Goal: Task Accomplishment & Management: Complete application form

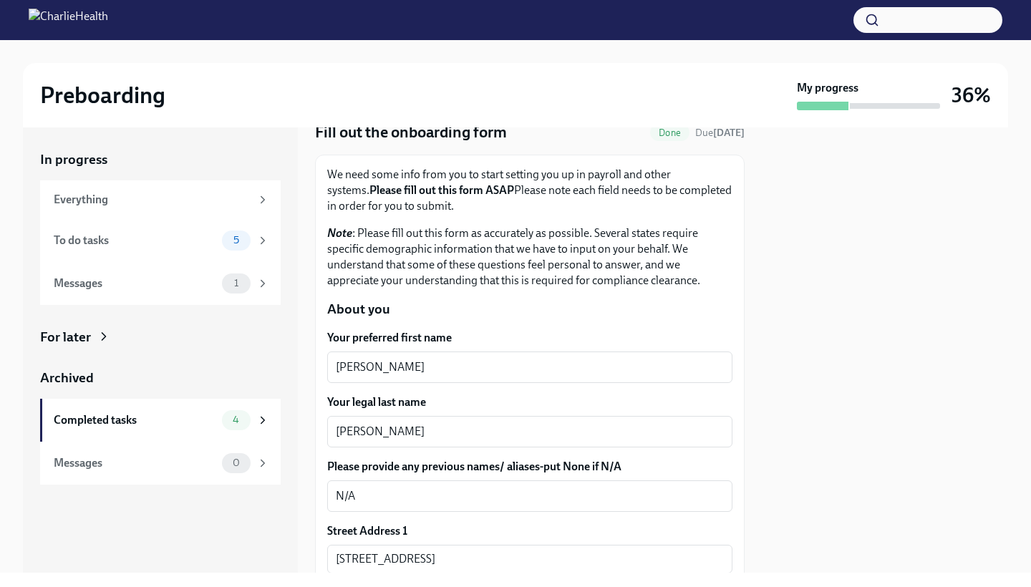
scroll to position [58, 0]
click at [266, 240] on icon at bounding box center [262, 240] width 13 height 13
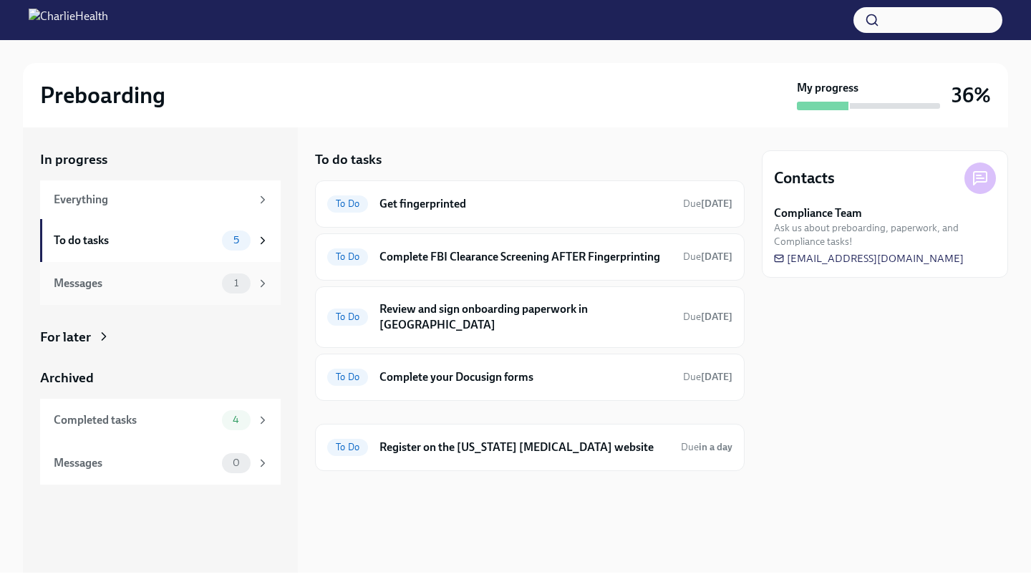
click at [257, 297] on div "Messages 1" at bounding box center [160, 283] width 241 height 43
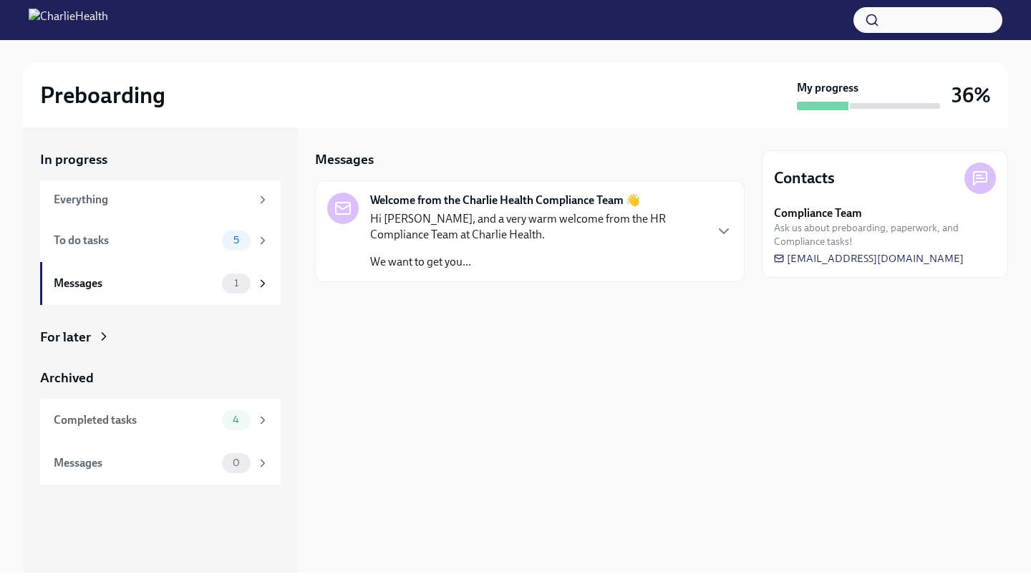
click at [732, 230] on div "Welcome from the Charlie Health Compliance Team 👋 Hi [PERSON_NAME], and a very …" at bounding box center [529, 231] width 429 height 102
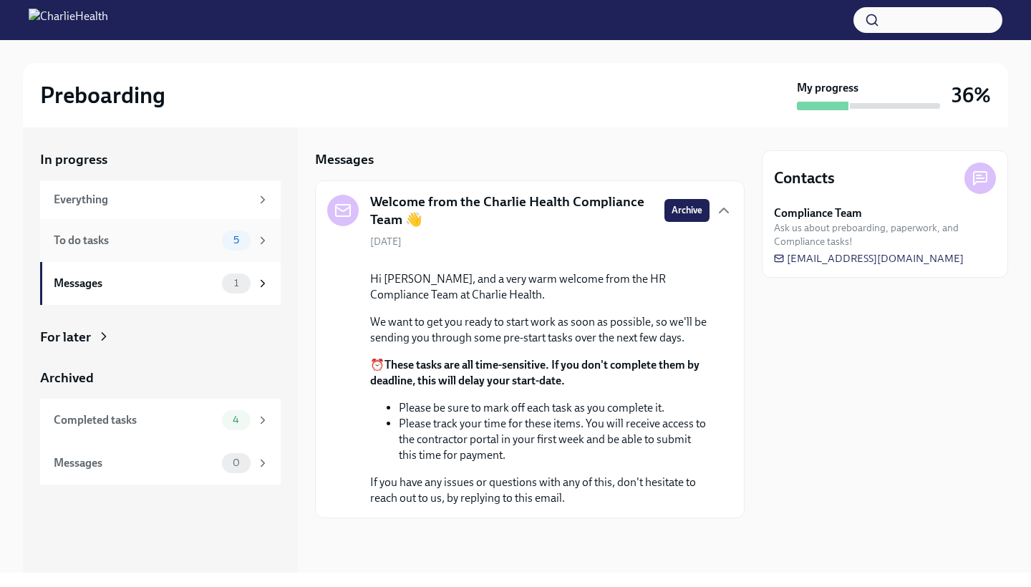
click at [249, 250] on div "To do tasks 5" at bounding box center [160, 240] width 241 height 43
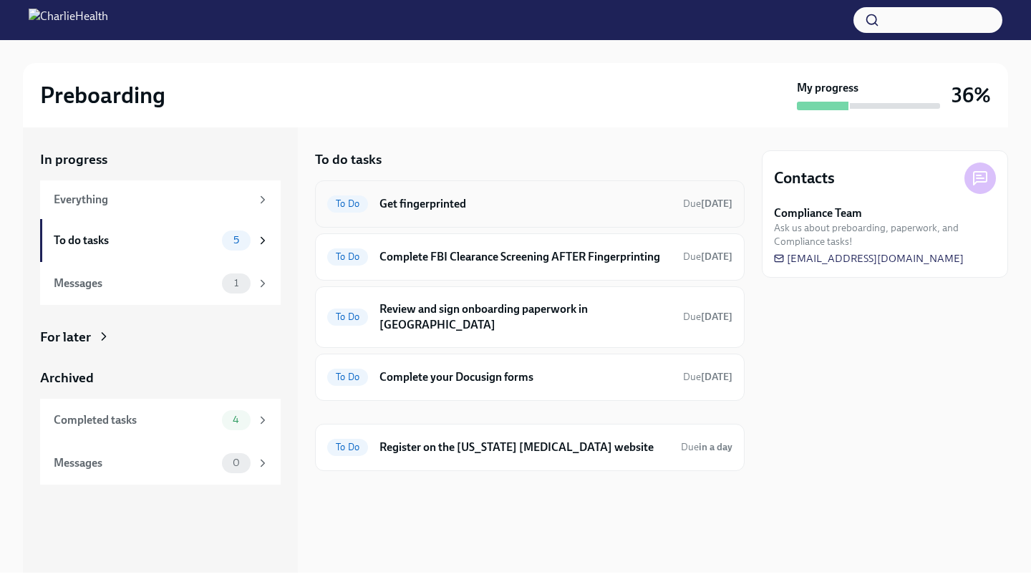
click at [444, 205] on h6 "Get fingerprinted" at bounding box center [525, 204] width 292 height 16
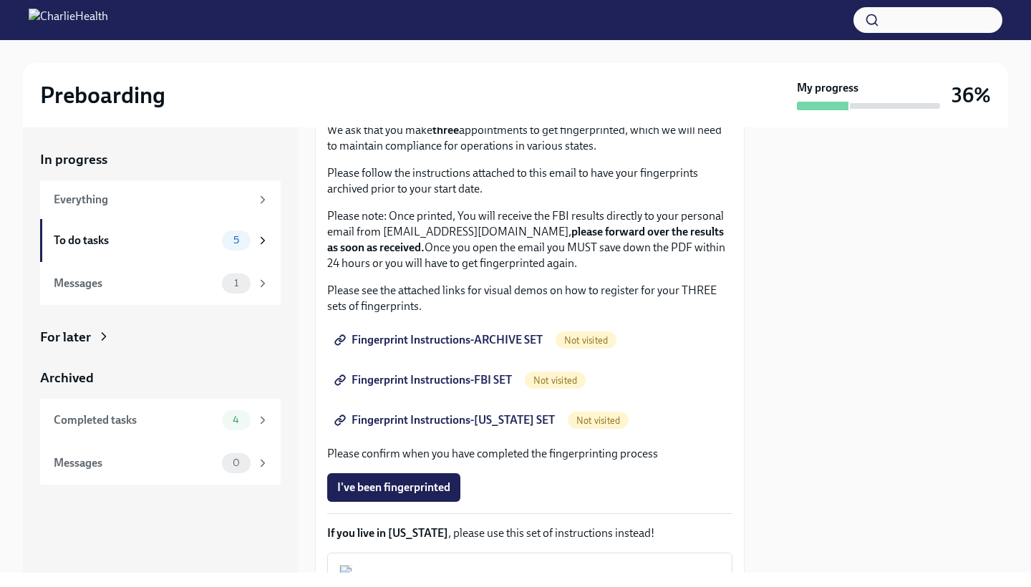
scroll to position [105, 0]
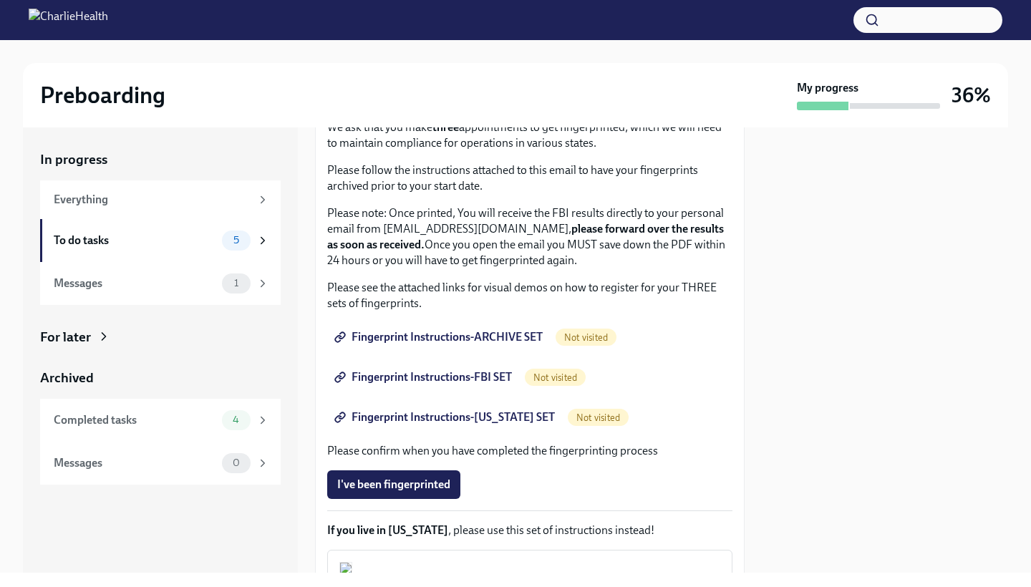
click at [510, 334] on span "Fingerprint Instructions-ARCHIVE SET" at bounding box center [439, 337] width 205 height 14
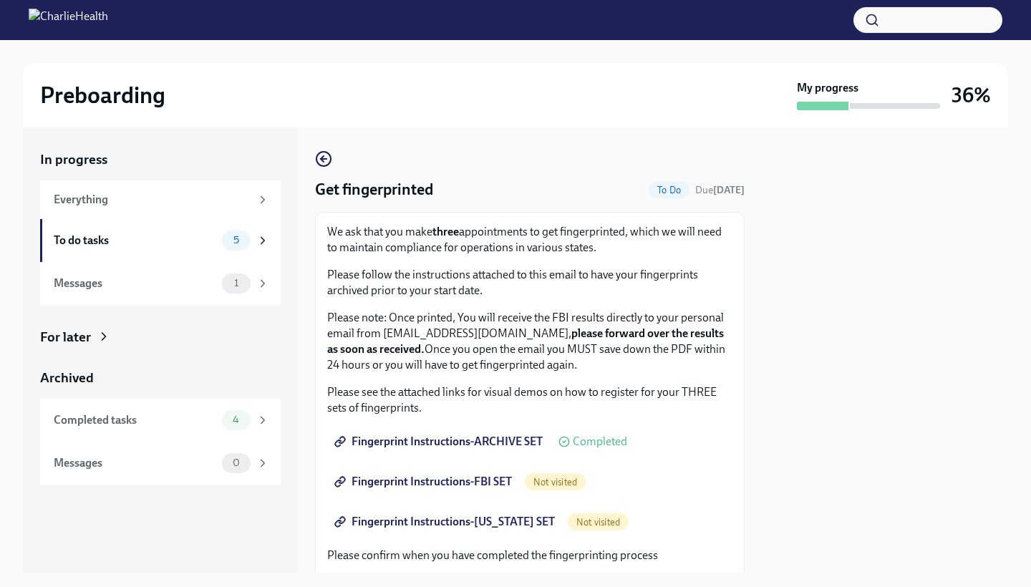
scroll to position [0, 0]
click at [483, 477] on span "Fingerprint Instructions-FBI SET" at bounding box center [424, 482] width 175 height 14
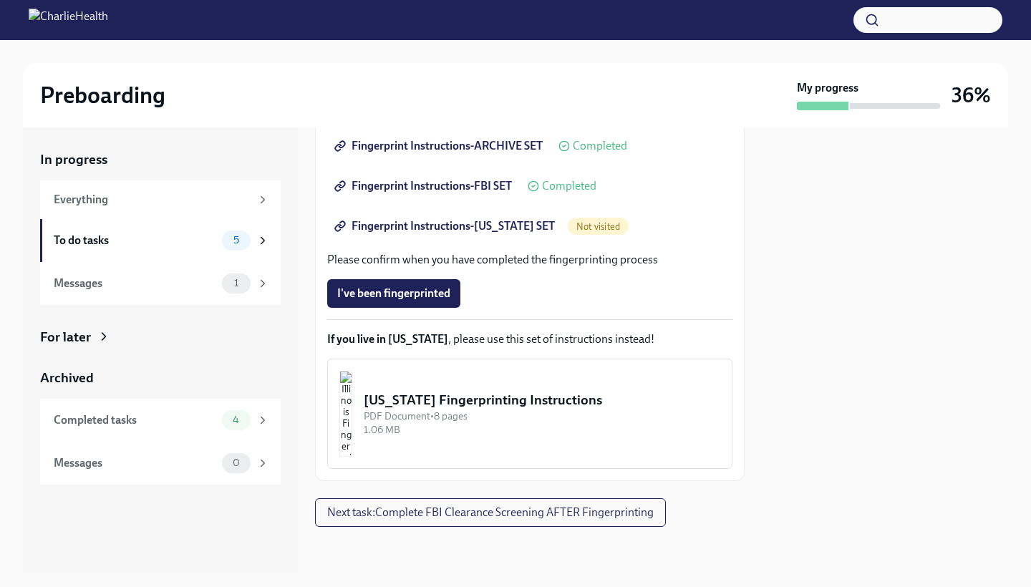
scroll to position [296, 0]
click at [374, 500] on button "Next task : Complete FBI Clearance Screening AFTER Fingerprinting" at bounding box center [490, 512] width 351 height 29
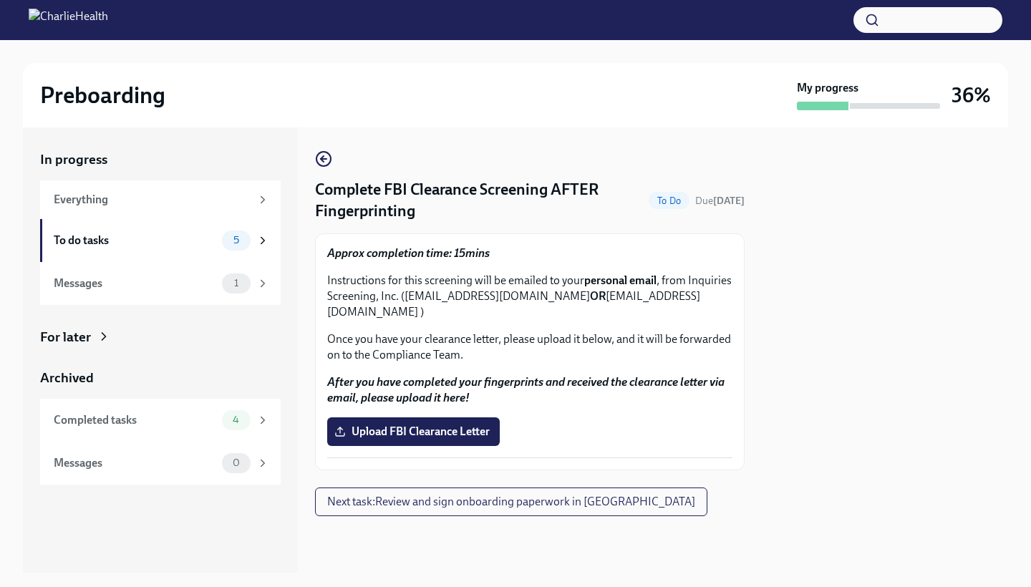
click at [455, 516] on div at bounding box center [529, 539] width 429 height 46
click at [459, 495] on span "Next task : Review and sign onboarding paperwork in [GEOGRAPHIC_DATA]" at bounding box center [511, 502] width 368 height 14
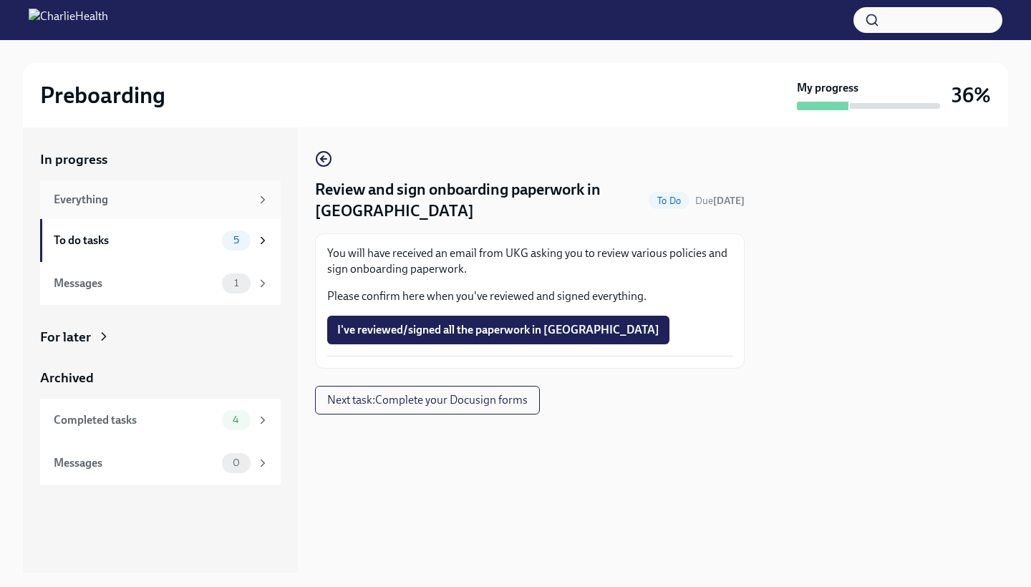
click at [217, 196] on div "Everything" at bounding box center [152, 200] width 197 height 16
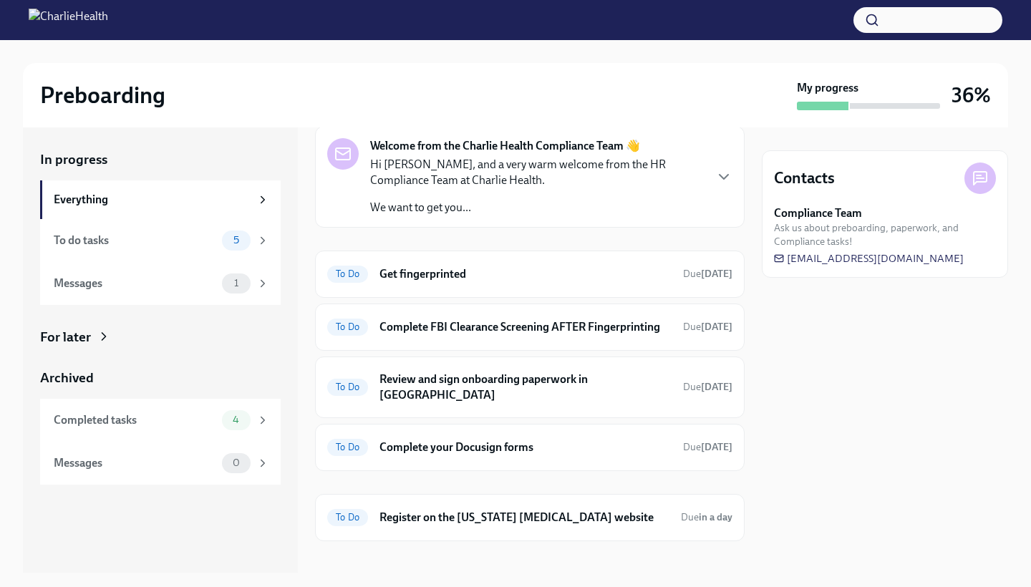
scroll to position [54, 0]
click at [409, 510] on h6 "Register on the [US_STATE] [MEDICAL_DATA] website" at bounding box center [524, 518] width 290 height 16
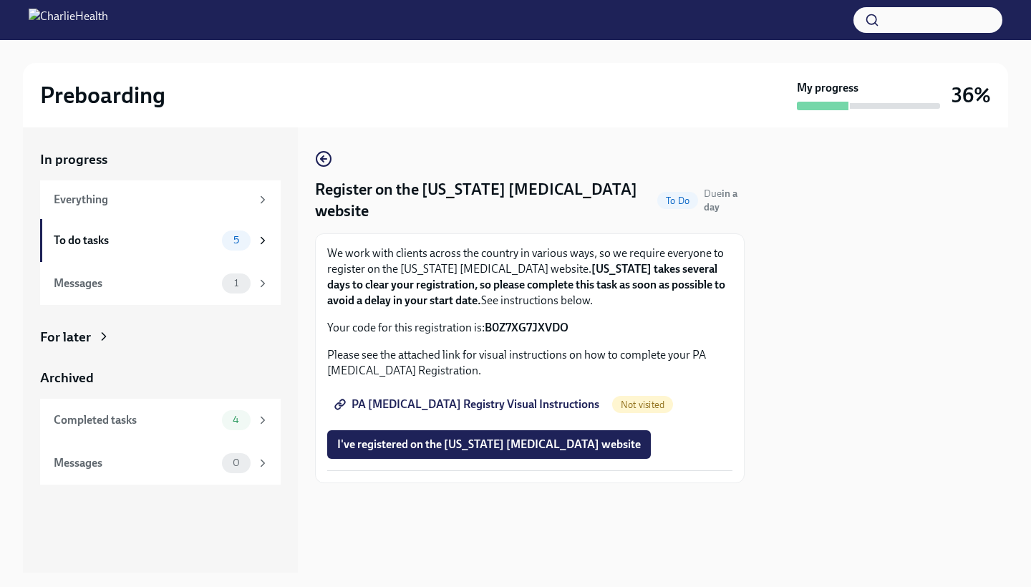
click at [521, 400] on span "PA [MEDICAL_DATA] Registry Visual Instructions" at bounding box center [468, 404] width 262 height 14
click at [485, 399] on span "PA [MEDICAL_DATA] Registry Visual Instructions" at bounding box center [468, 404] width 262 height 14
